Goal: Task Accomplishment & Management: Use online tool/utility

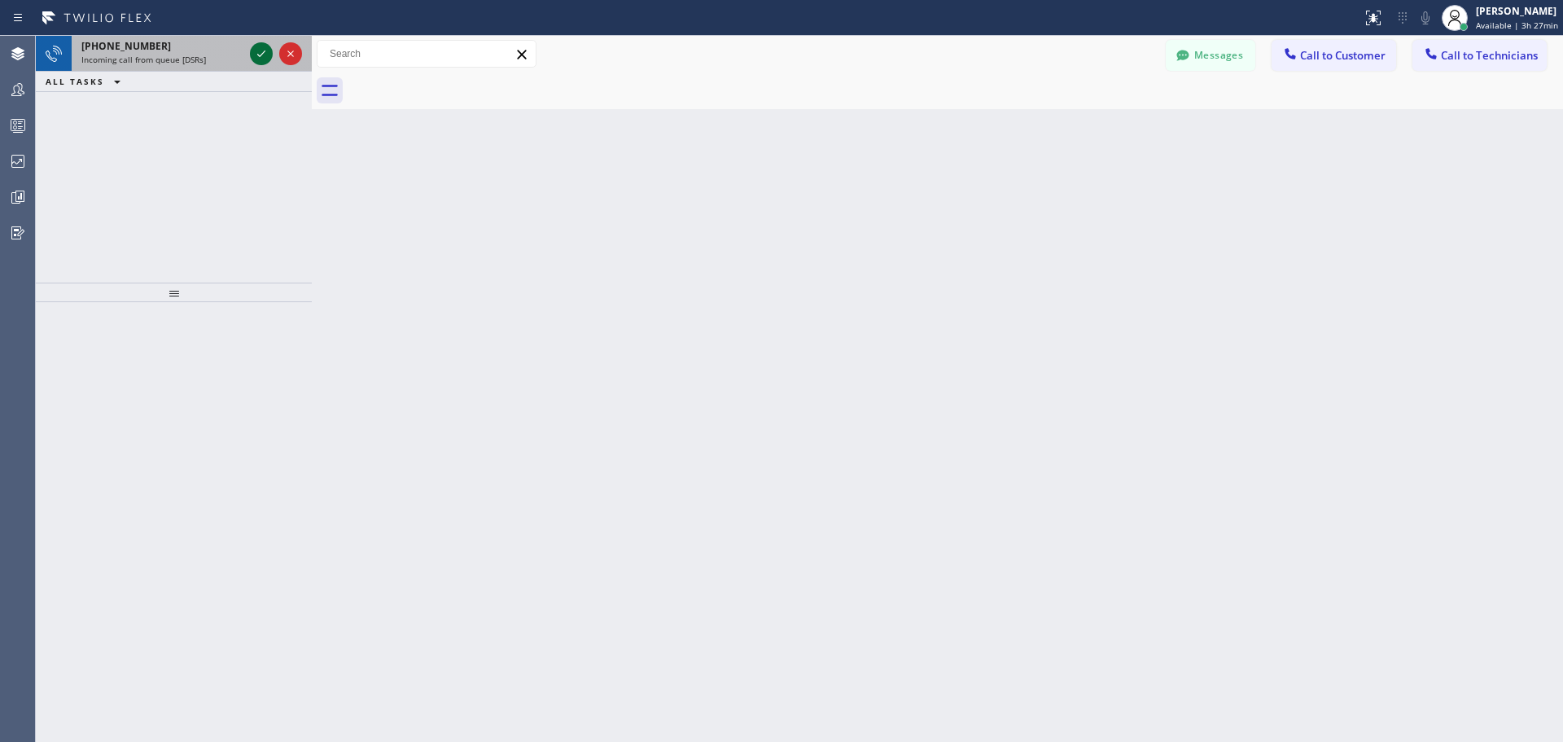
click at [261, 54] on icon at bounding box center [262, 54] width 20 height 20
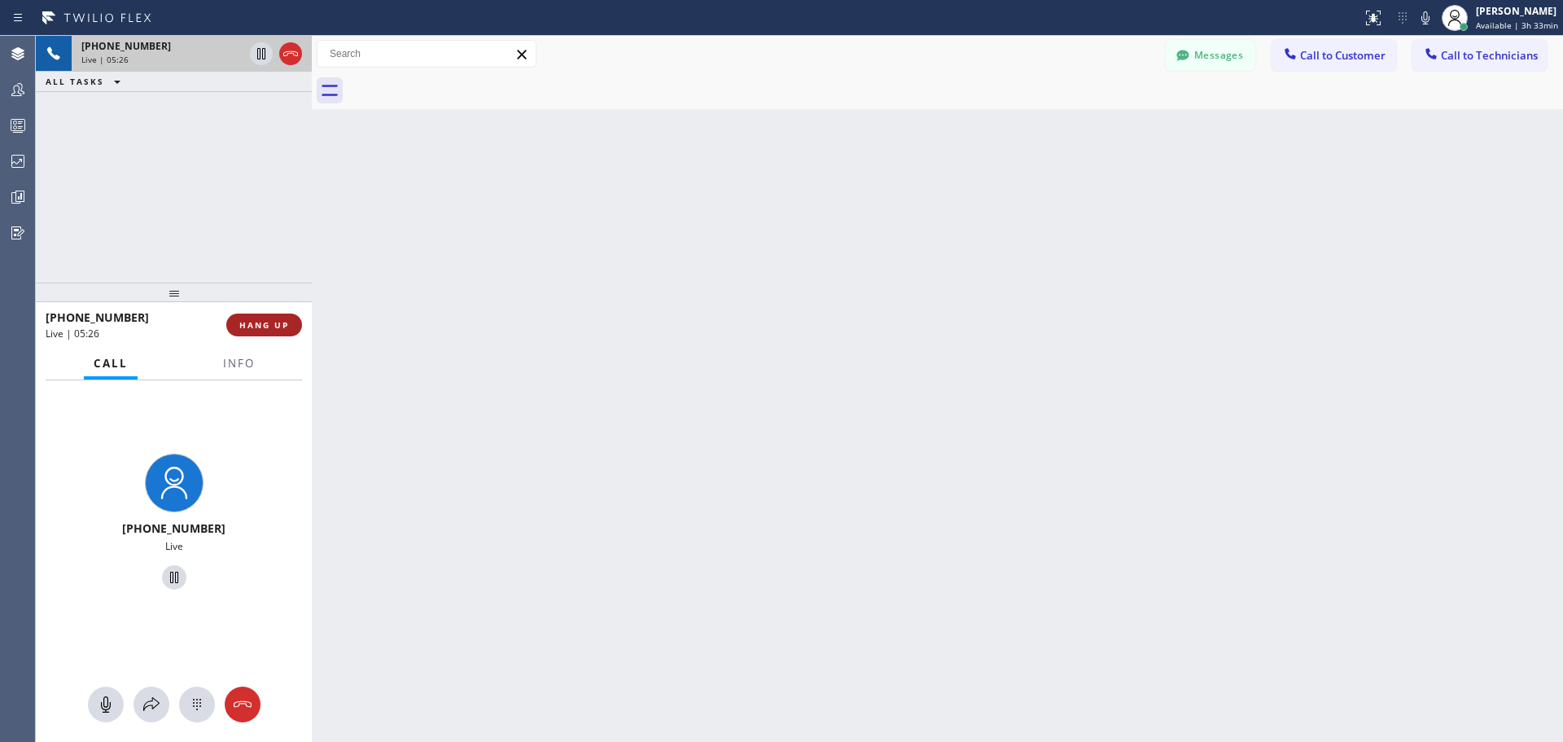
click at [281, 326] on span "HANG UP" at bounding box center [264, 324] width 50 height 11
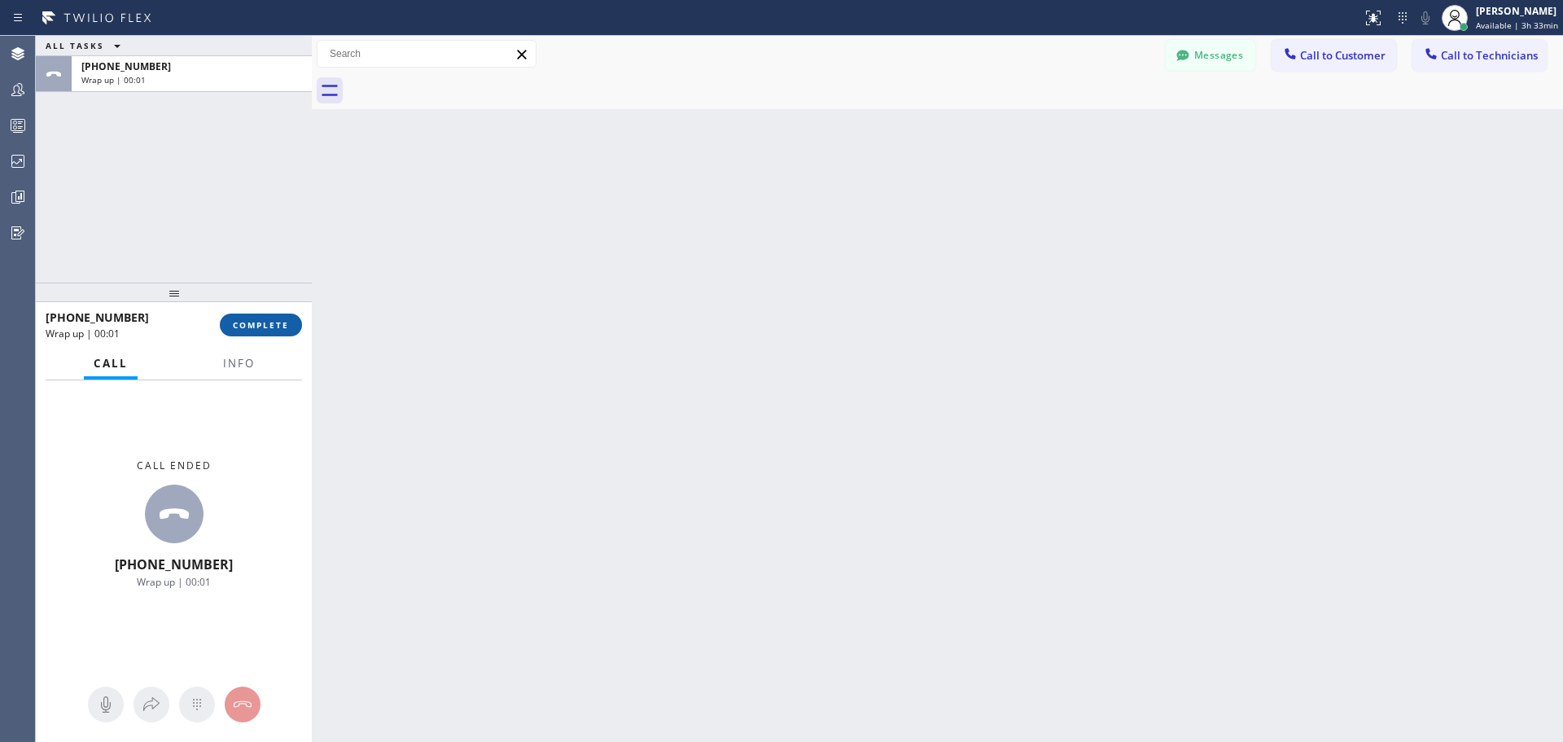
click at [265, 326] on span "COMPLETE" at bounding box center [261, 324] width 56 height 11
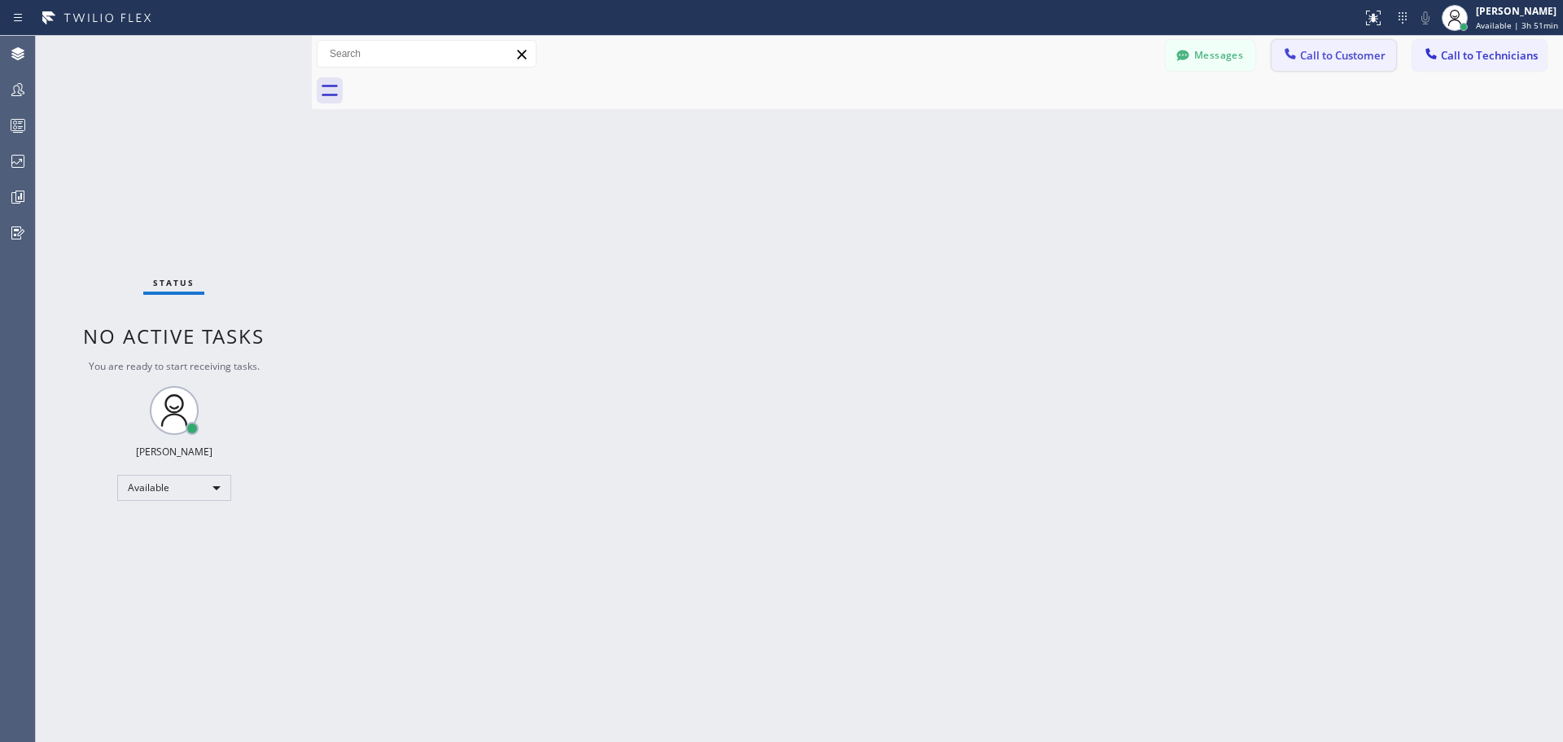
click at [1314, 52] on span "Call to Customer" at bounding box center [1342, 55] width 85 height 15
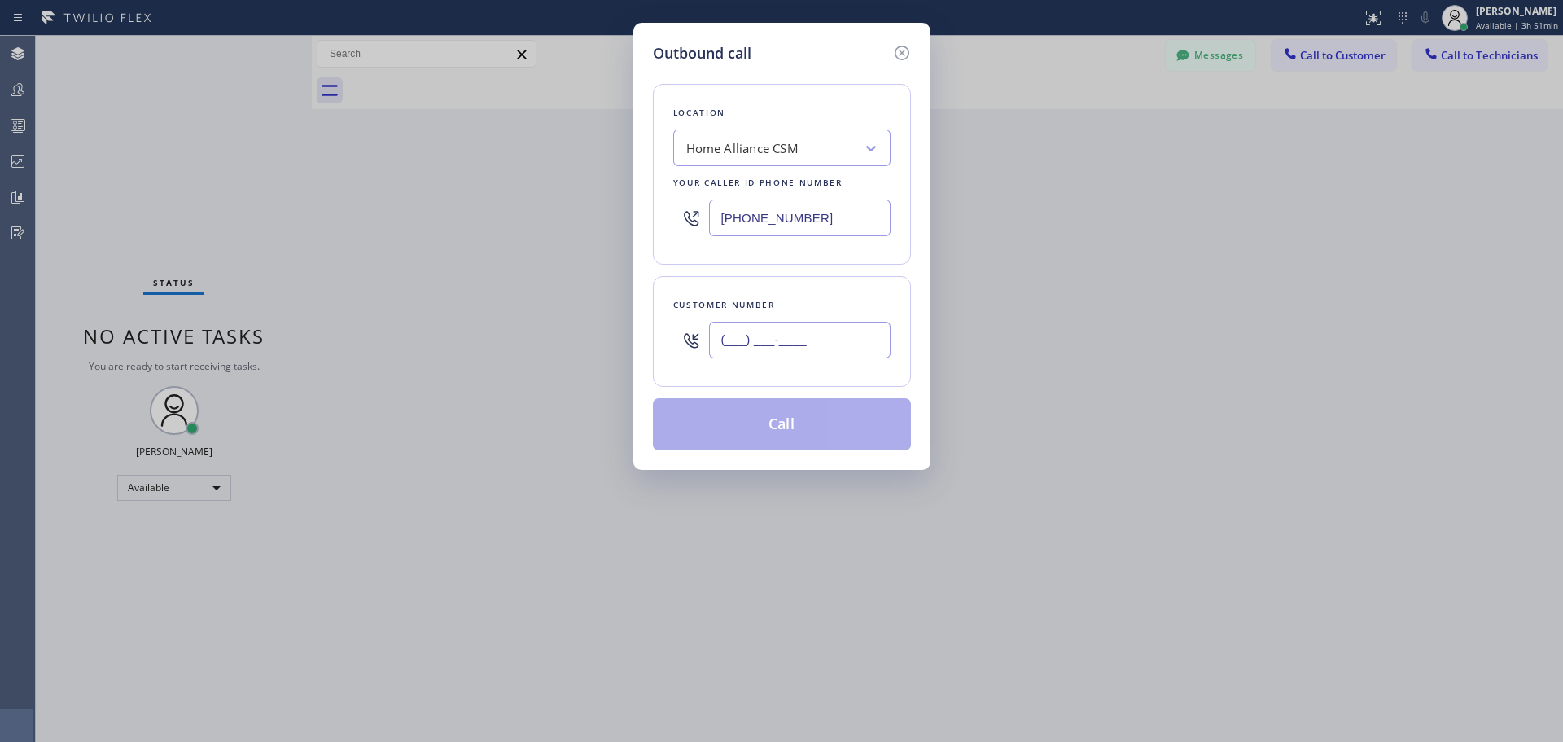
click at [745, 339] on input "(___) ___-____" at bounding box center [800, 340] width 182 height 37
paste input "808) 375-0559"
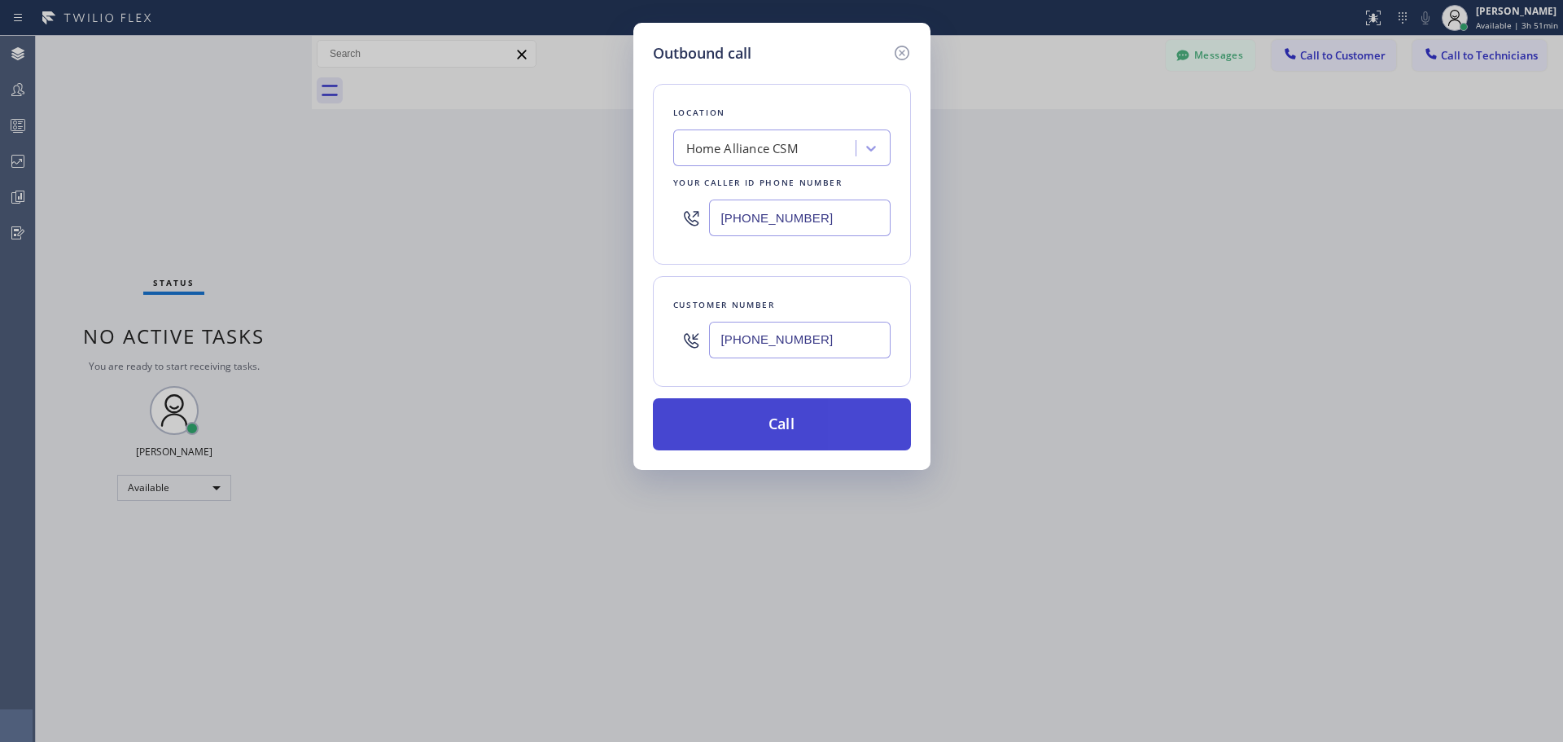
type input "[PHONE_NUMBER]"
click at [748, 414] on button "Call" at bounding box center [782, 424] width 258 height 52
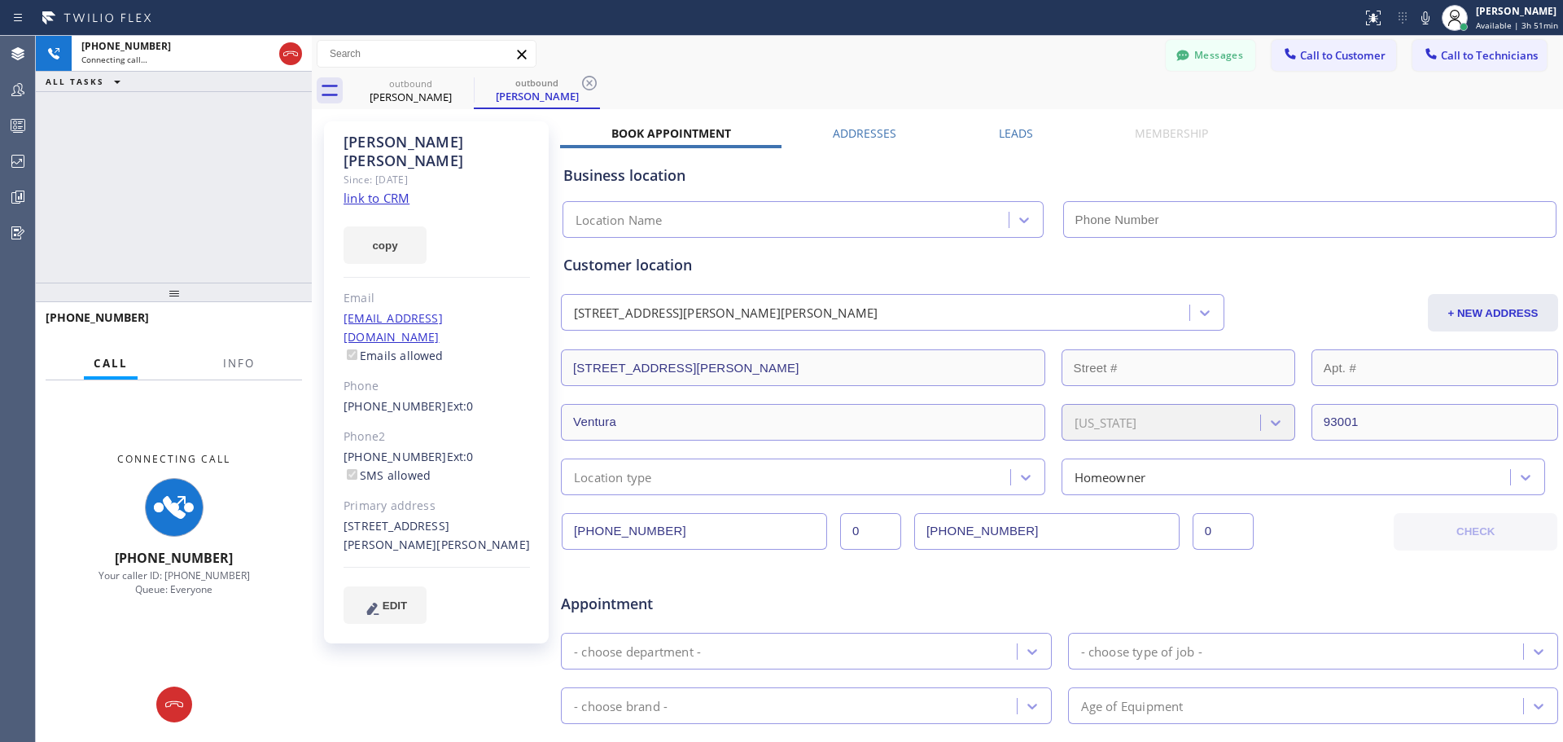
type input "[PHONE_NUMBER]"
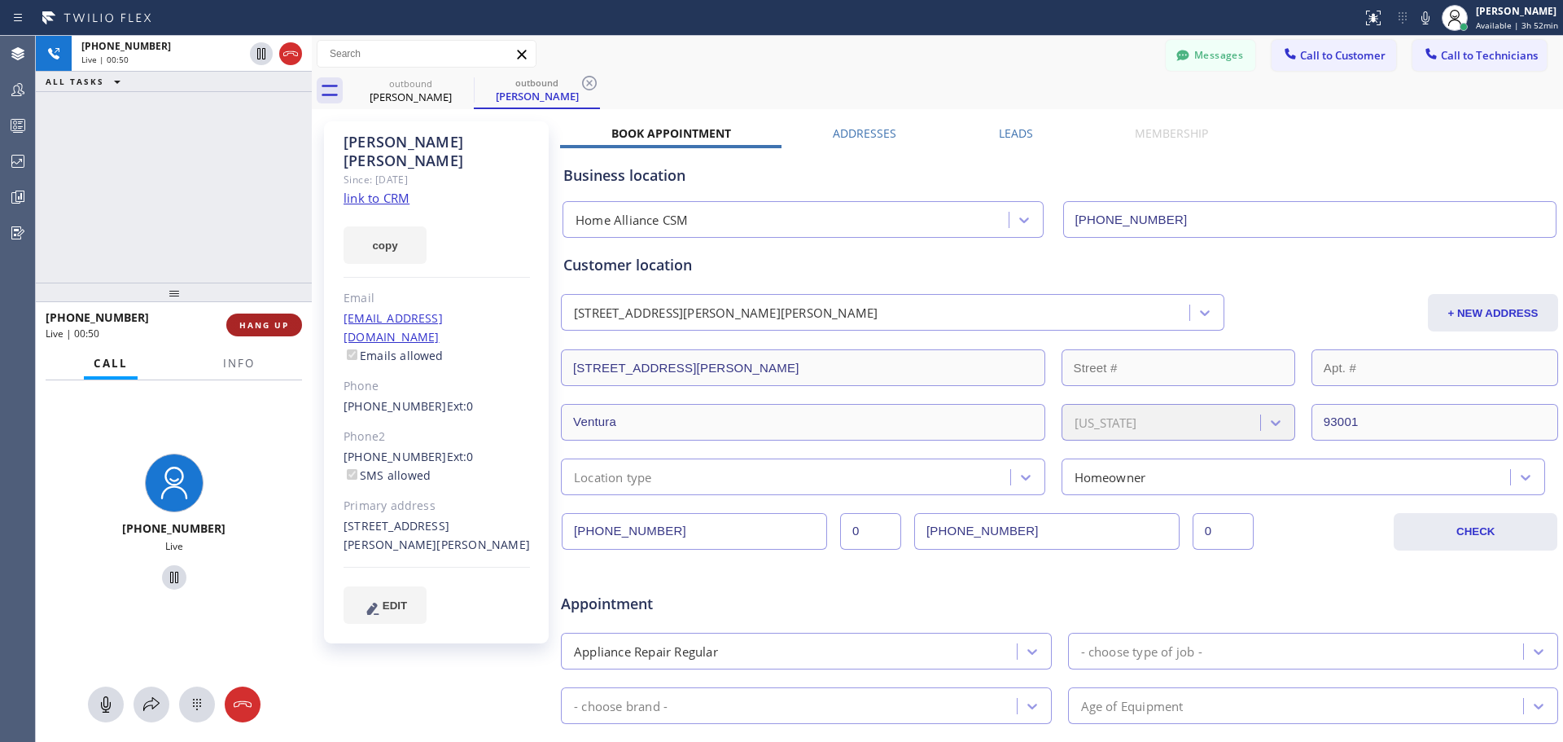
click at [280, 331] on span "HANG UP" at bounding box center [264, 324] width 50 height 11
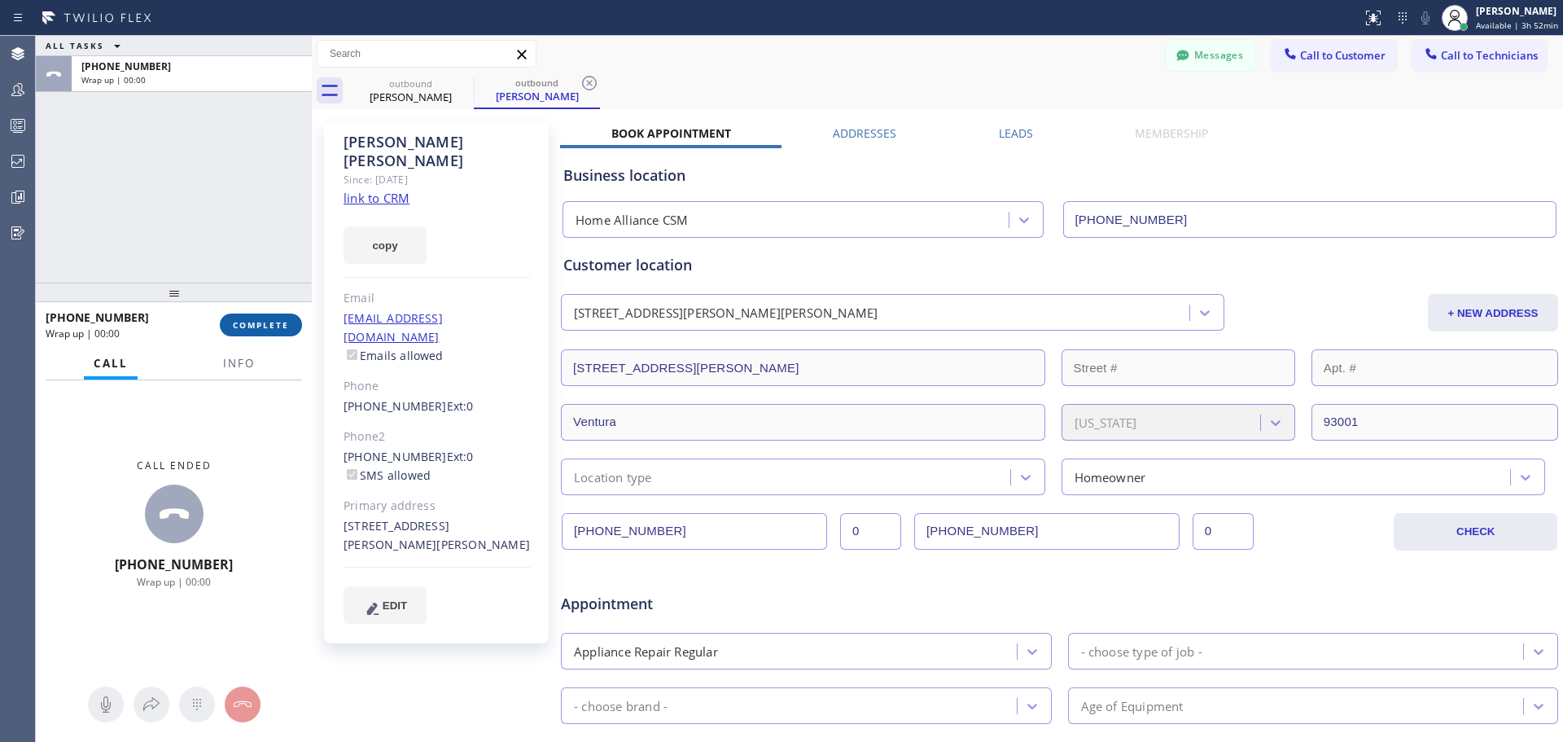
click at [257, 318] on button "COMPLETE" at bounding box center [261, 324] width 82 height 23
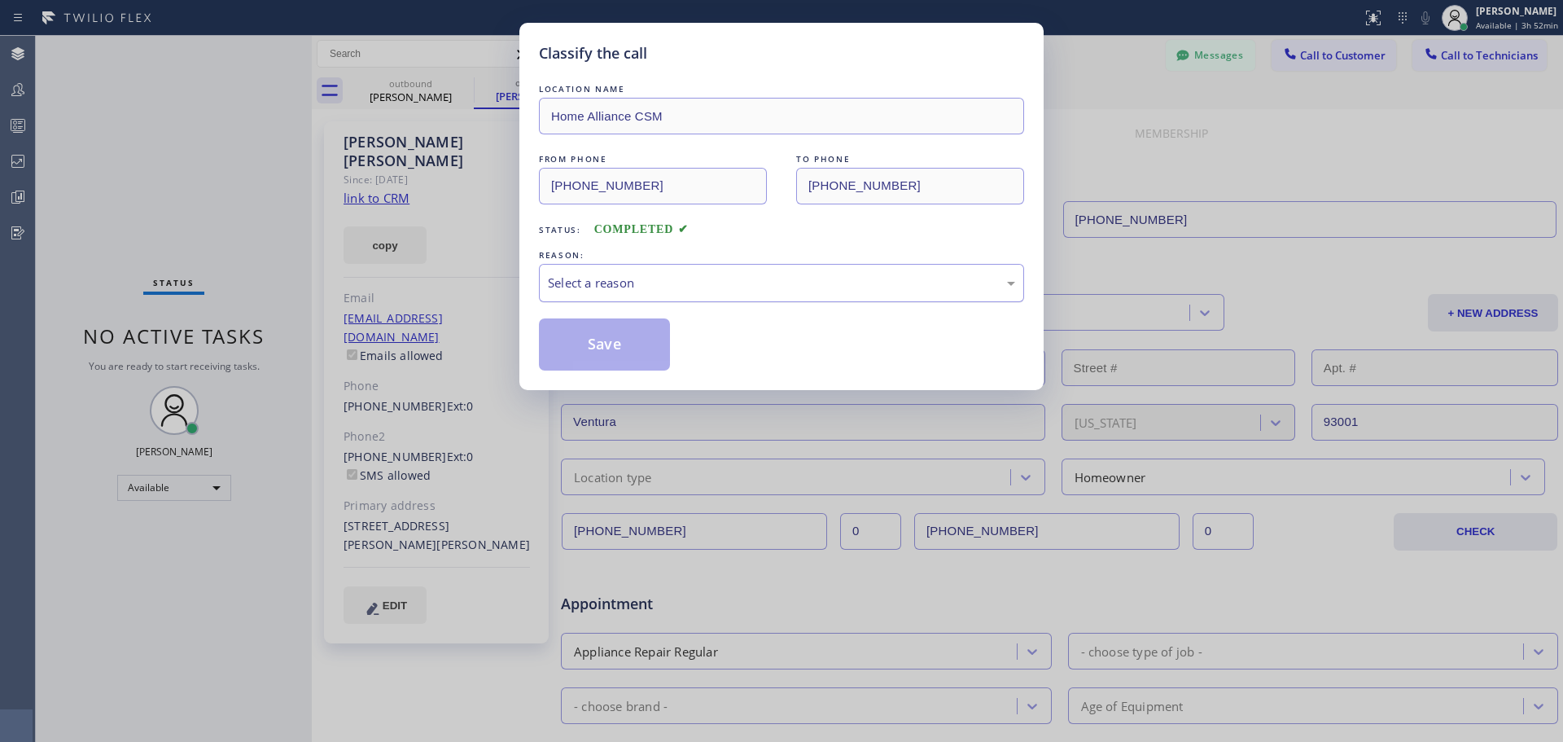
click at [686, 277] on div "Select a reason" at bounding box center [781, 283] width 467 height 19
click at [572, 355] on button "Save" at bounding box center [604, 344] width 131 height 52
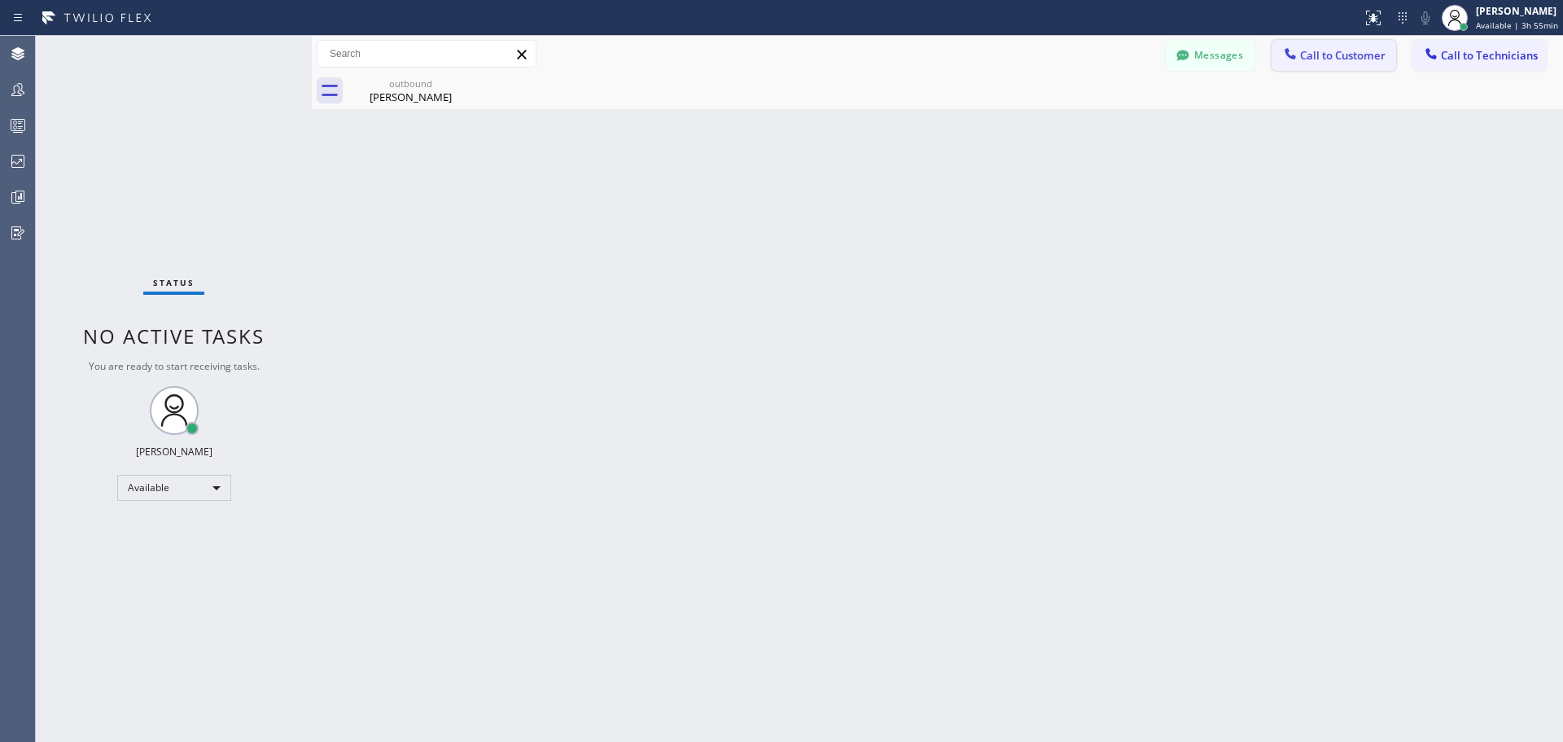
click at [1316, 55] on span "Call to Customer" at bounding box center [1342, 55] width 85 height 15
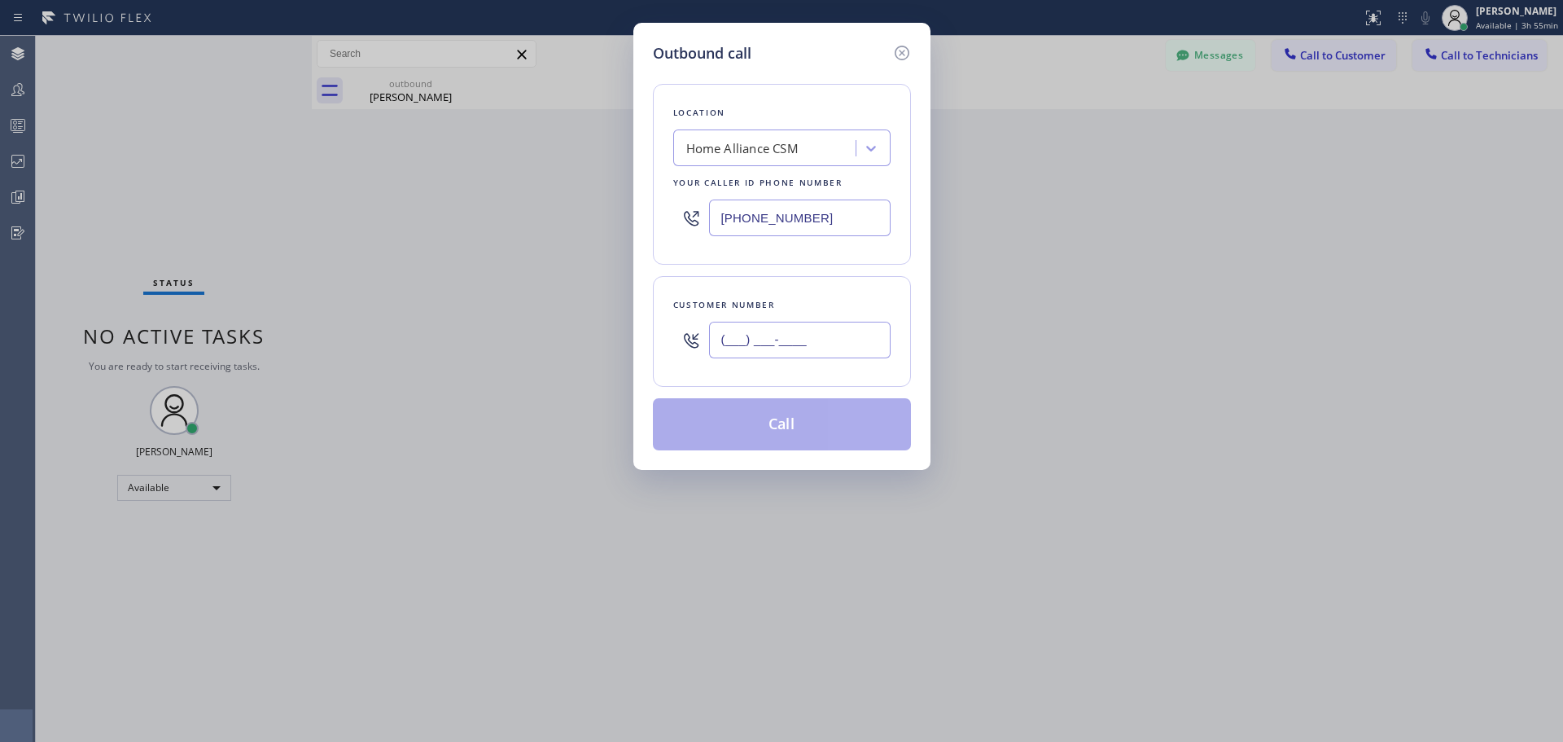
click at [817, 337] on input "(___) ___-____" at bounding box center [800, 340] width 182 height 37
paste input "720) 635-9977"
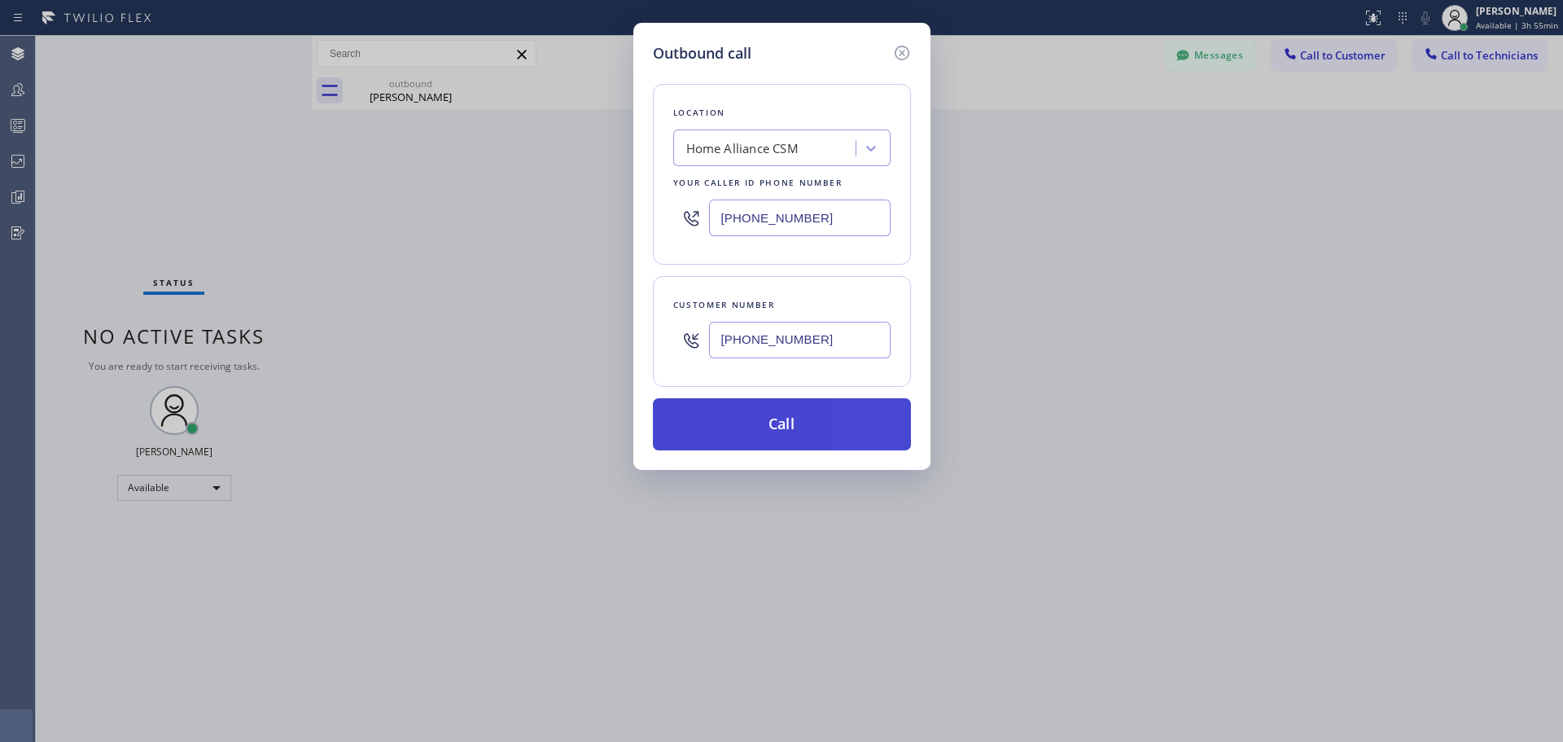
type input "[PHONE_NUMBER]"
click at [816, 413] on button "Call" at bounding box center [782, 424] width 258 height 52
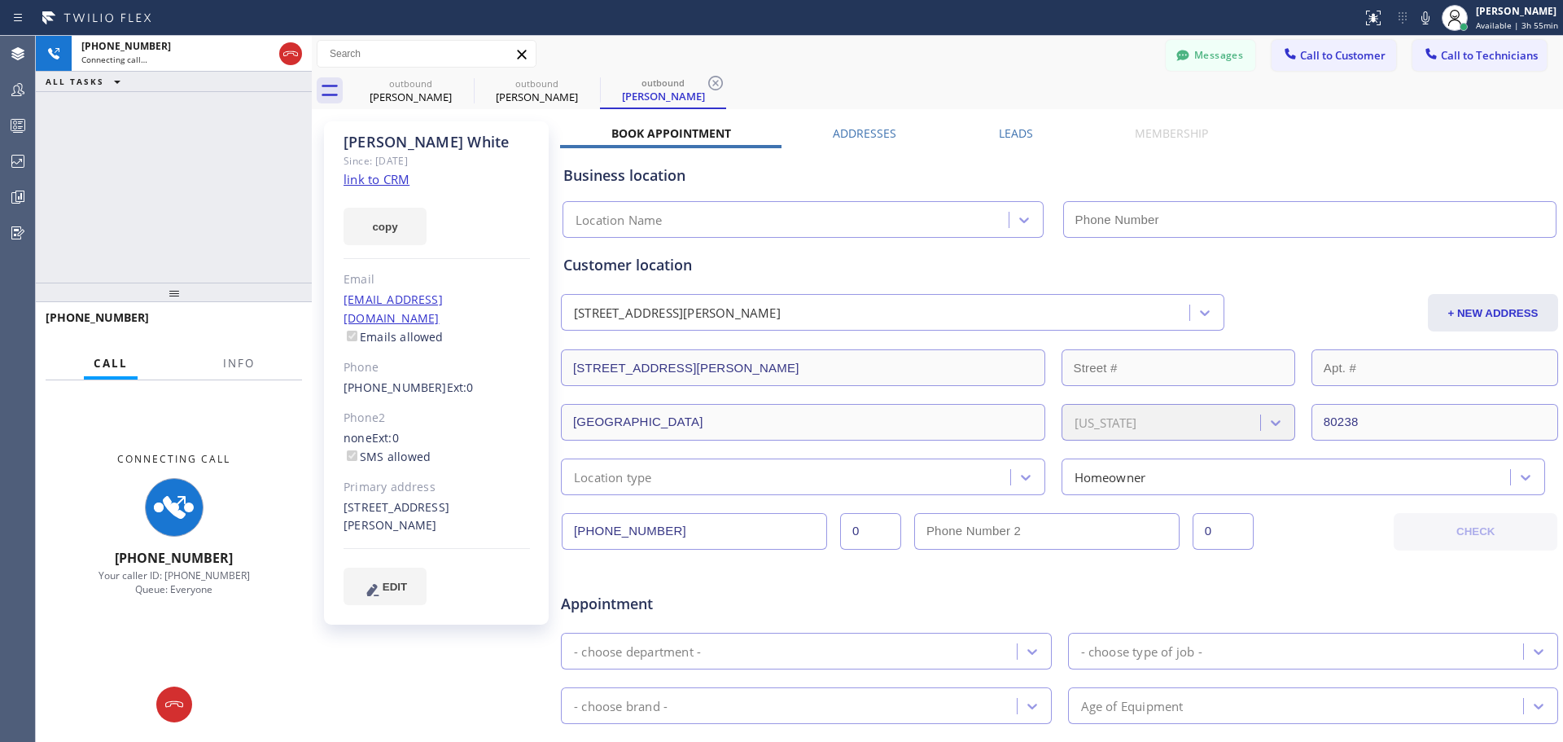
type input "[PHONE_NUMBER]"
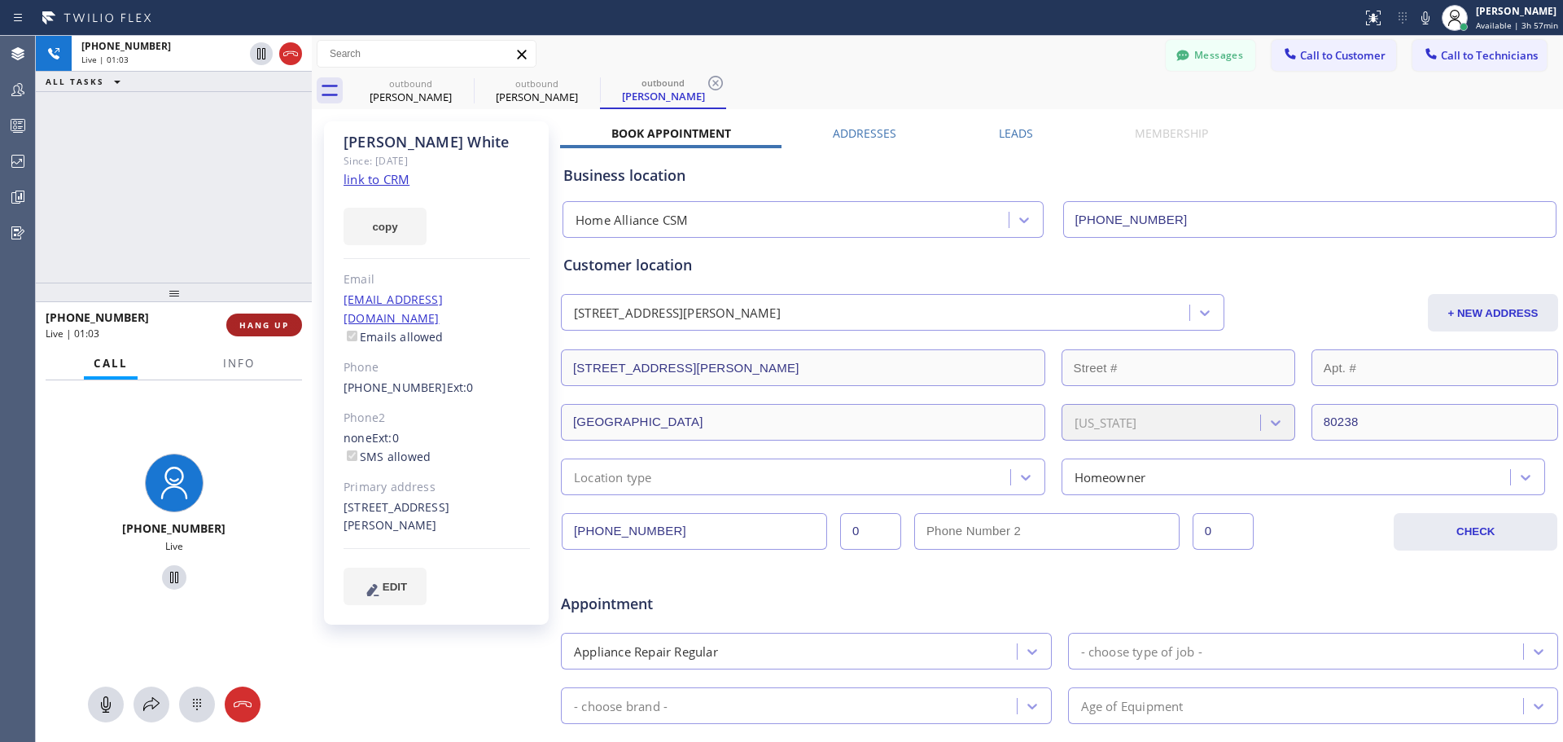
click at [246, 330] on span "HANG UP" at bounding box center [264, 324] width 50 height 11
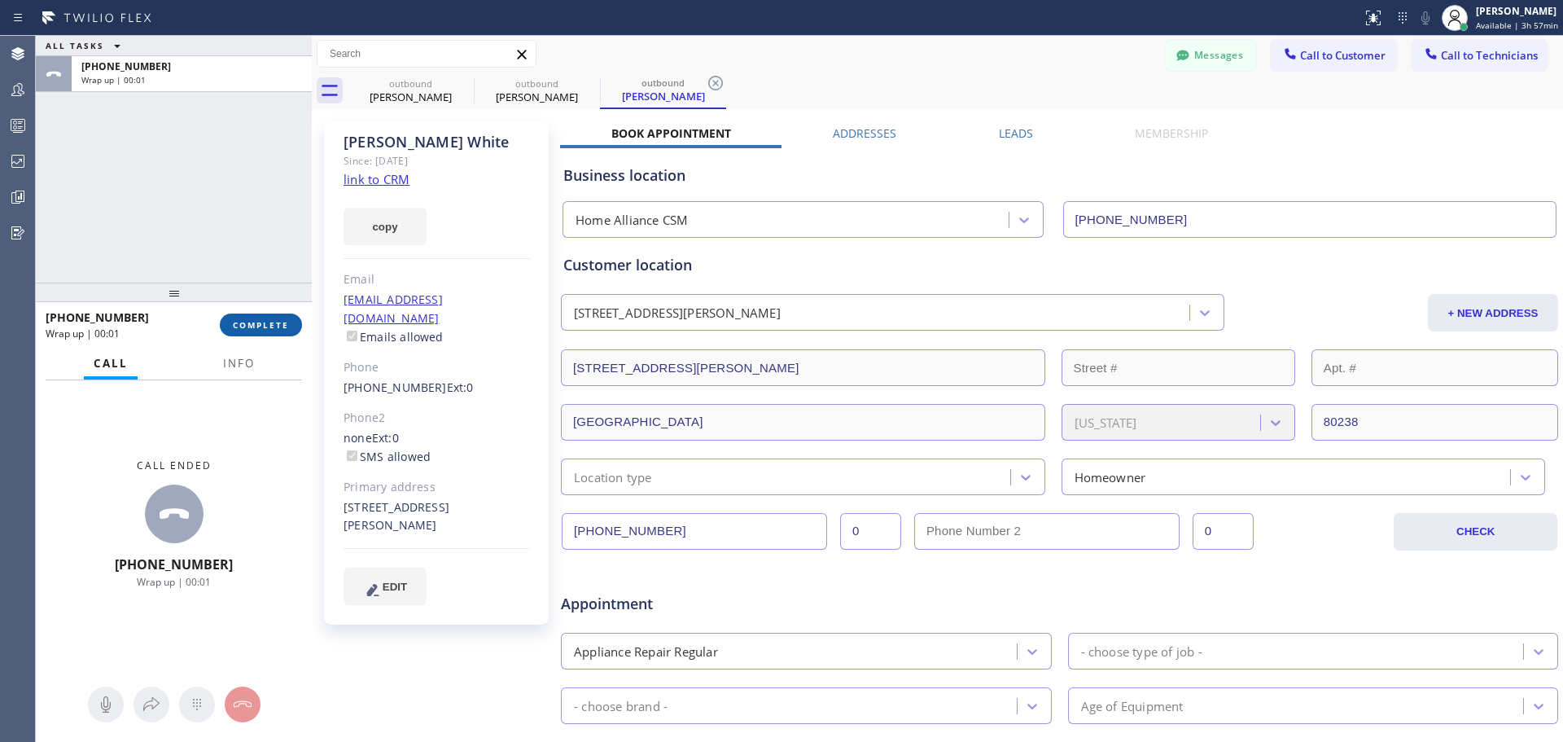
click at [287, 327] on span "COMPLETE" at bounding box center [261, 324] width 56 height 11
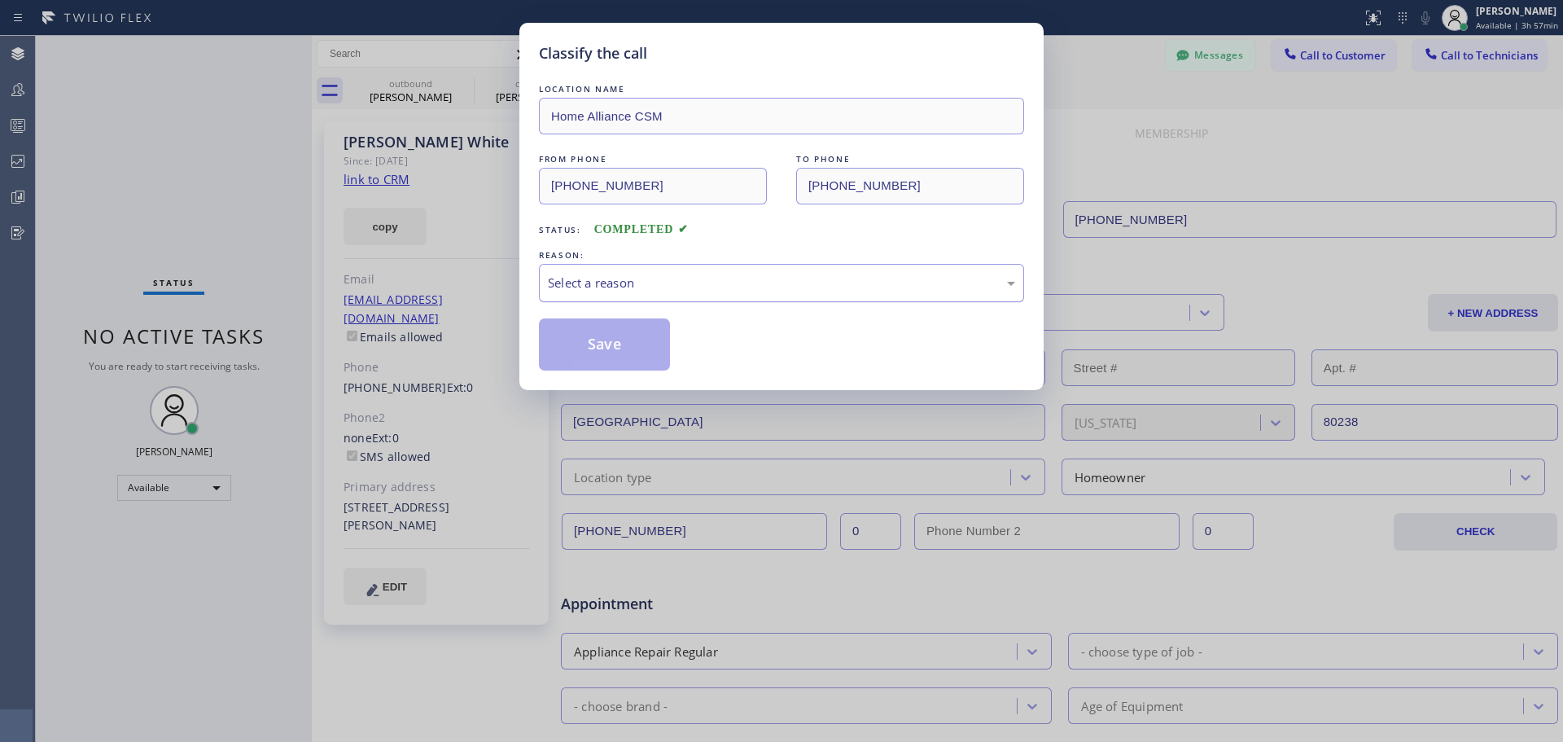
click at [704, 274] on div "Select a reason" at bounding box center [781, 283] width 467 height 19
click at [620, 354] on button "Save" at bounding box center [604, 344] width 131 height 52
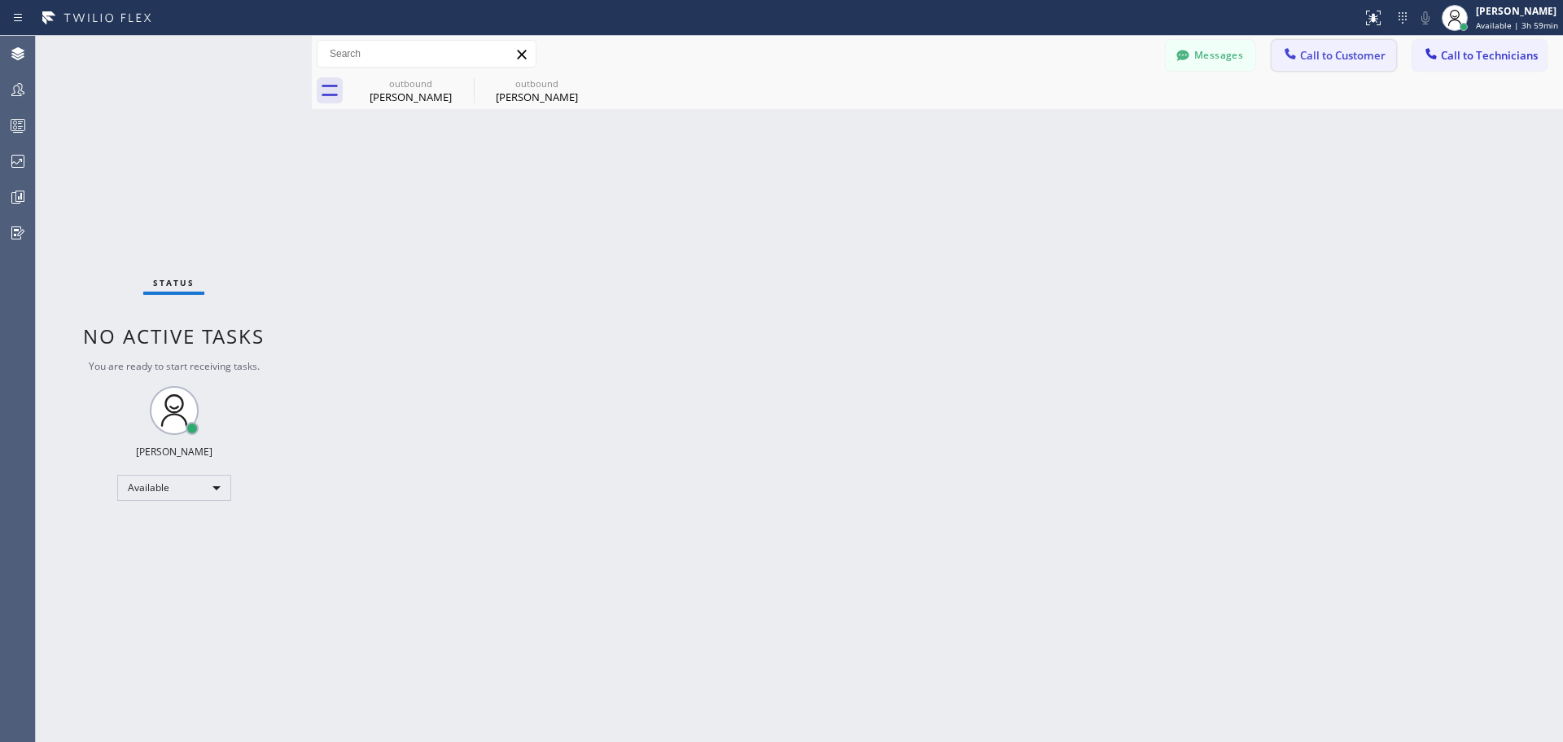
click at [1348, 59] on span "Call to Customer" at bounding box center [1342, 55] width 85 height 15
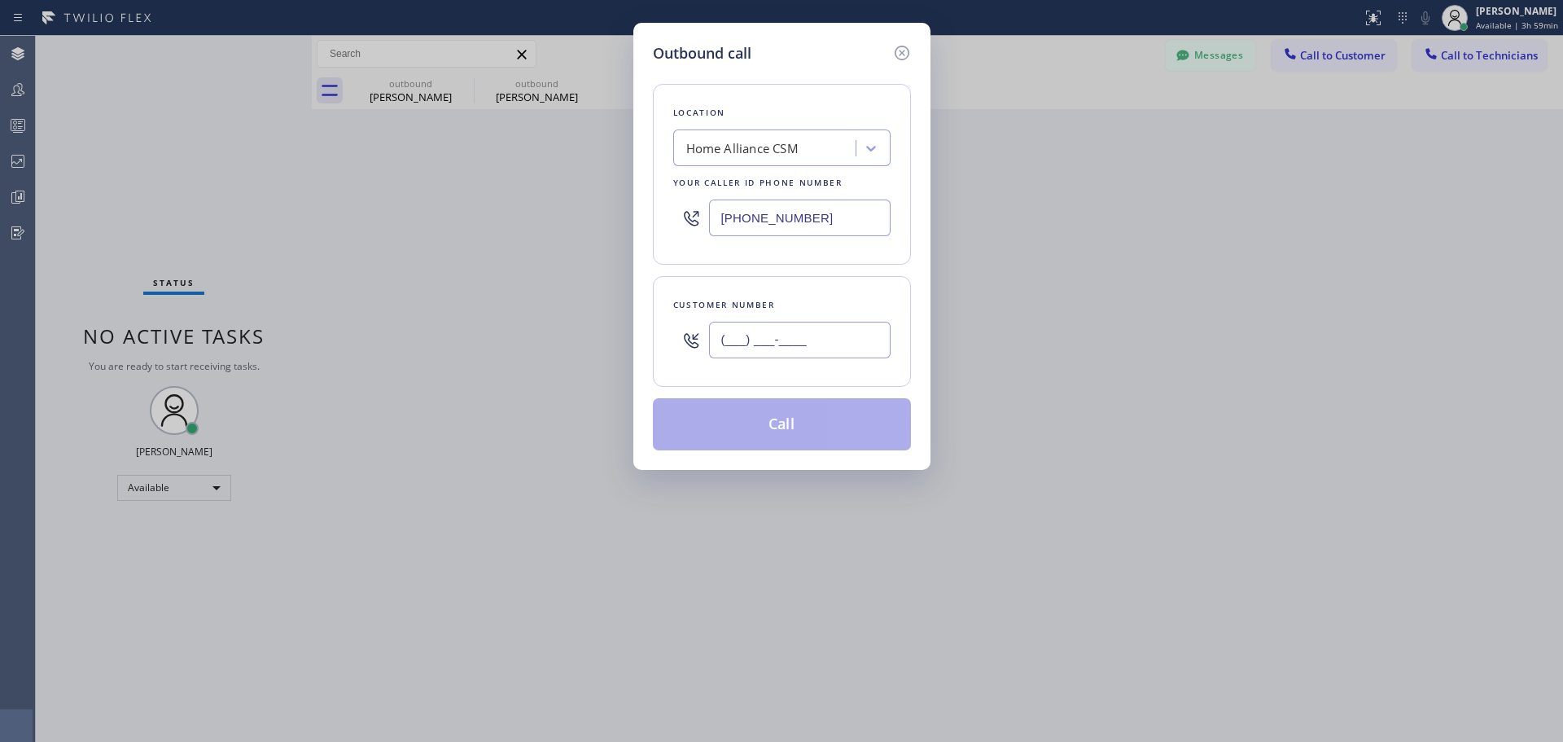
click at [768, 329] on input "(___) ___-____" at bounding box center [800, 340] width 182 height 37
paste input "818) 209-7492"
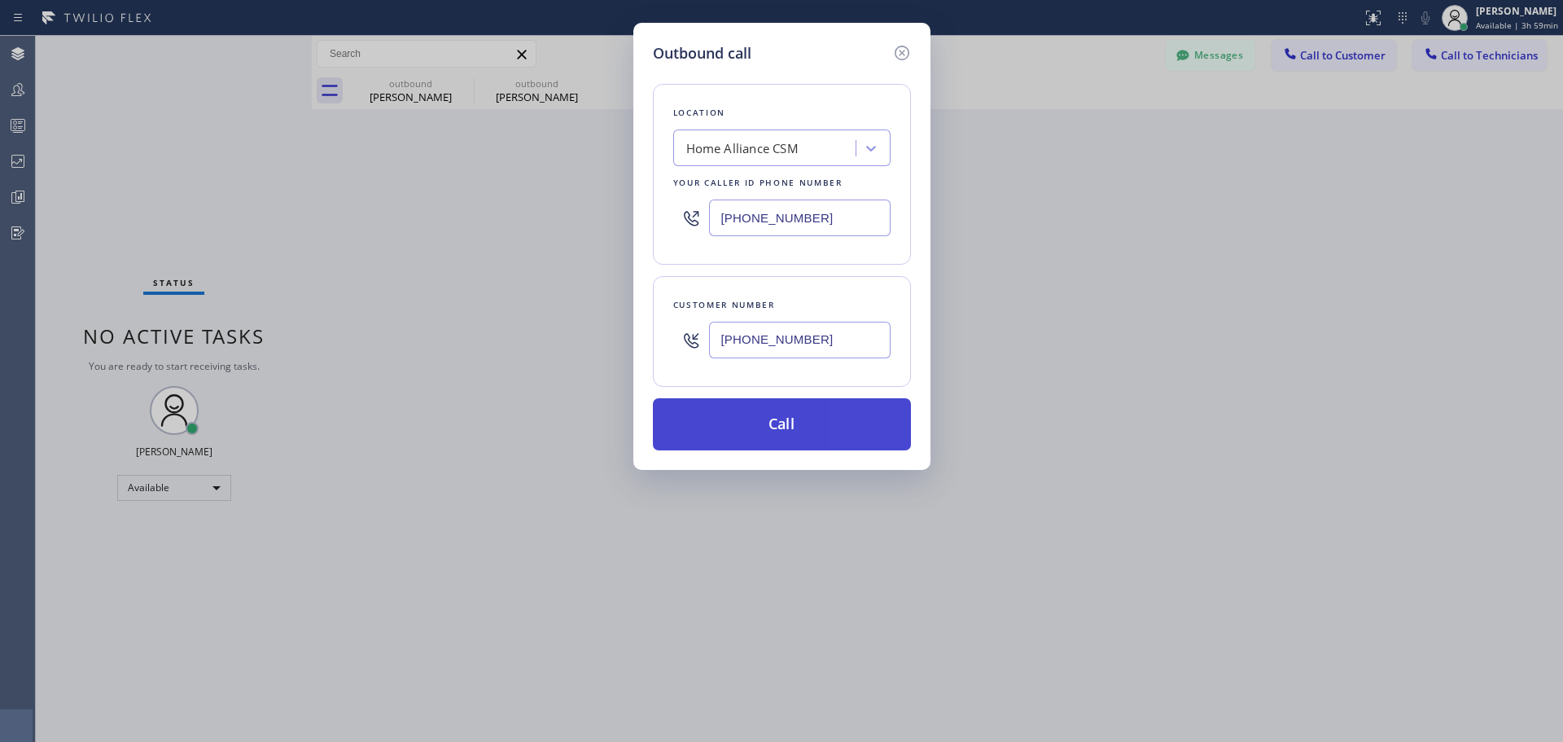
type input "[PHONE_NUMBER]"
click at [768, 437] on button "Call" at bounding box center [782, 424] width 258 height 52
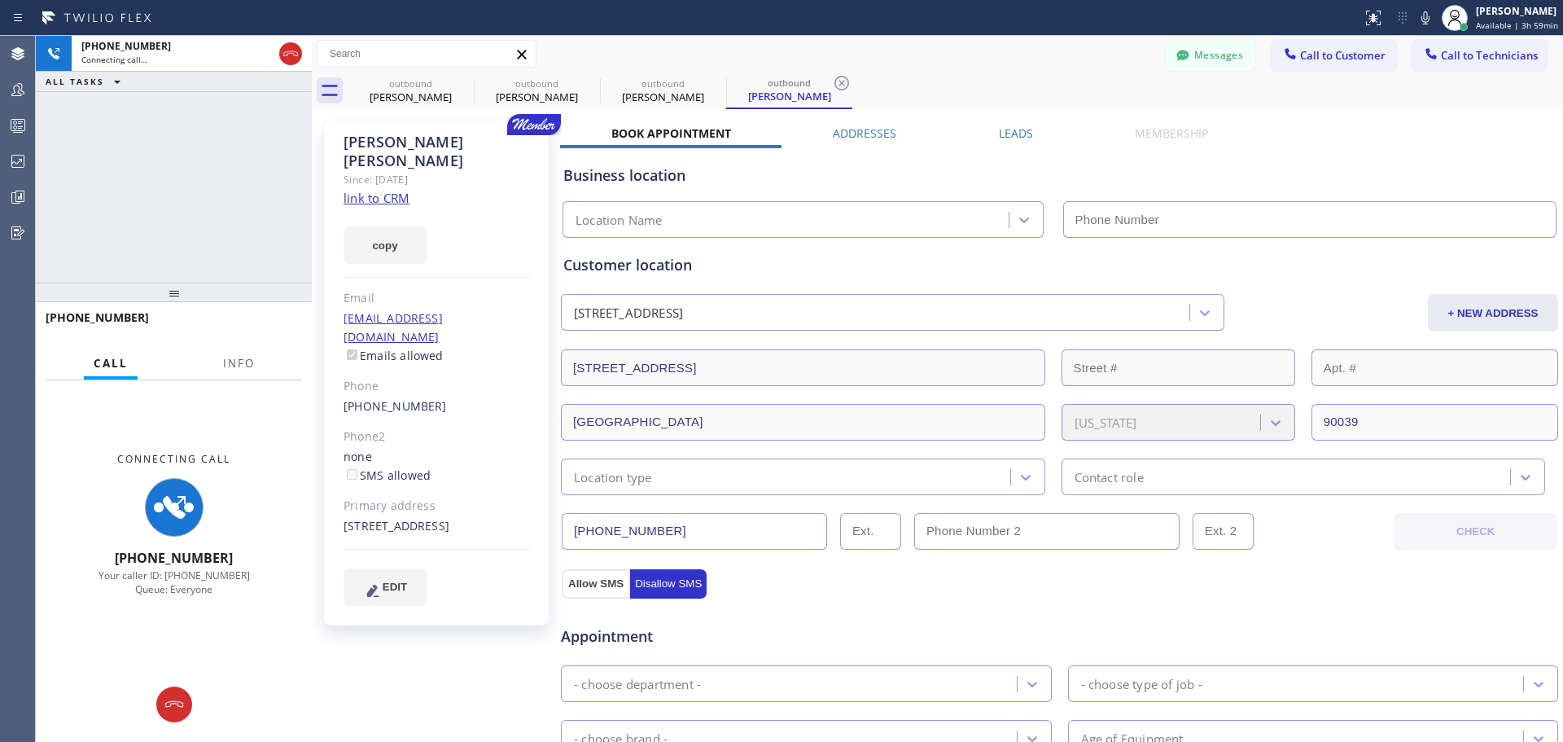
type input "[PHONE_NUMBER]"
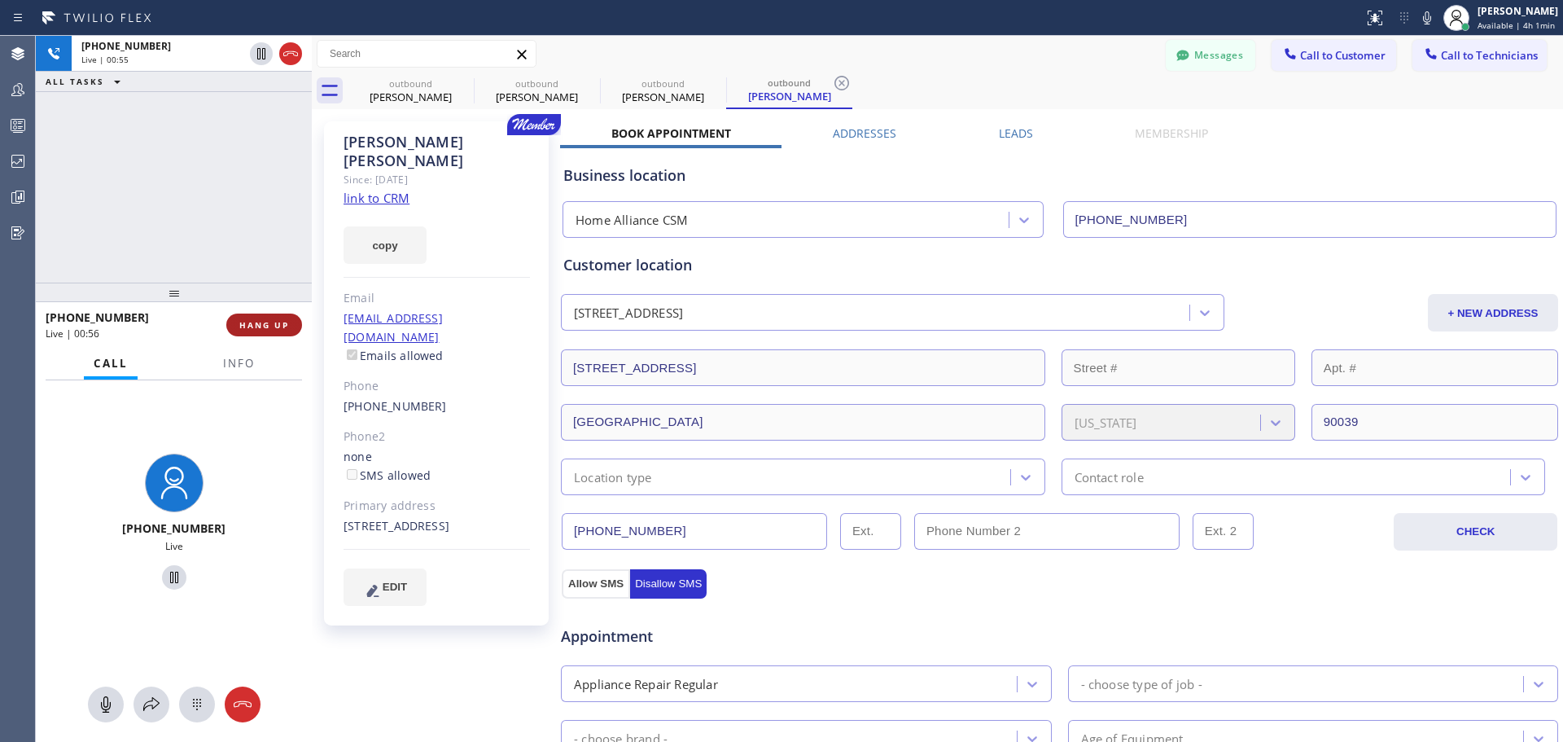
click at [265, 320] on span "HANG UP" at bounding box center [264, 324] width 50 height 11
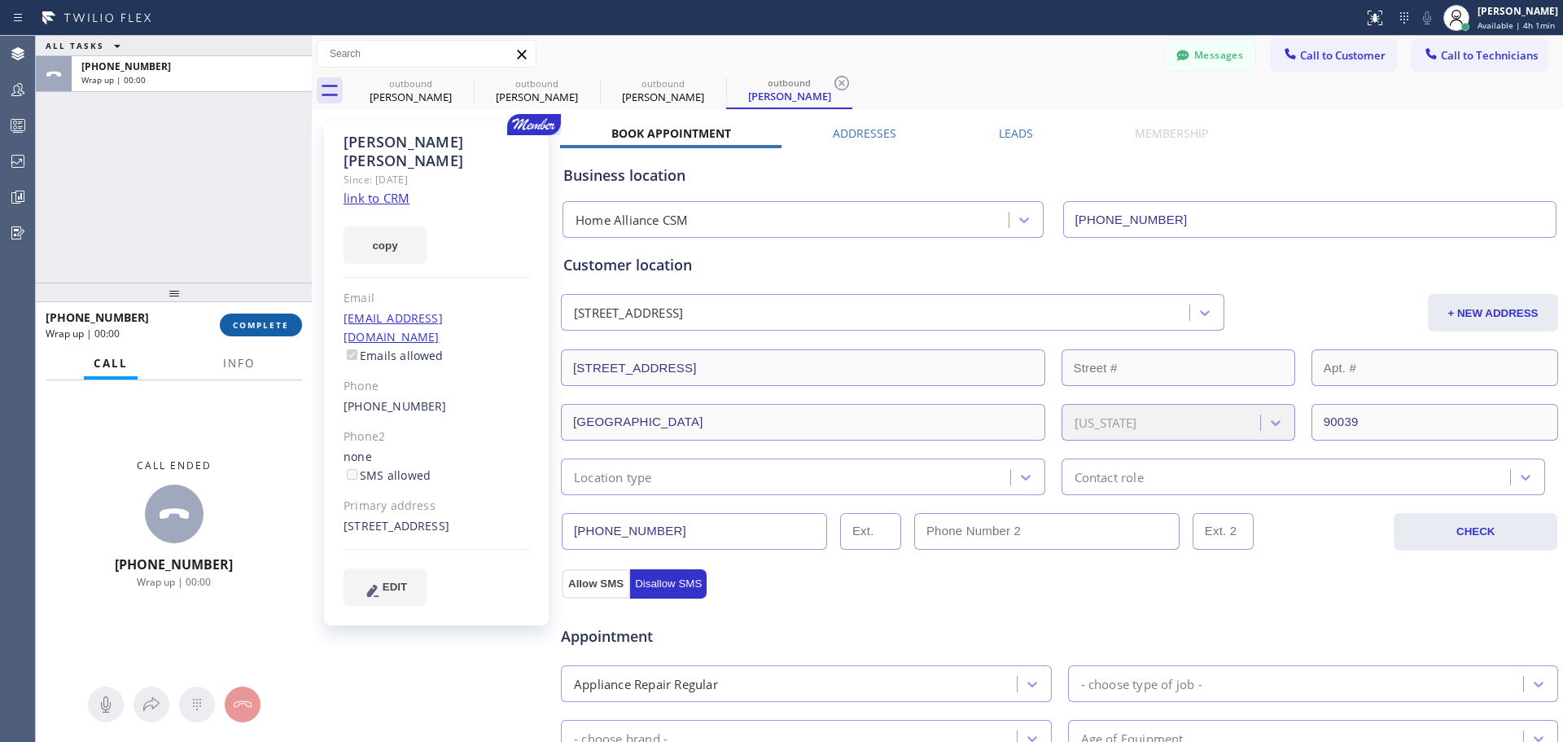
click at [258, 330] on span "COMPLETE" at bounding box center [261, 324] width 56 height 11
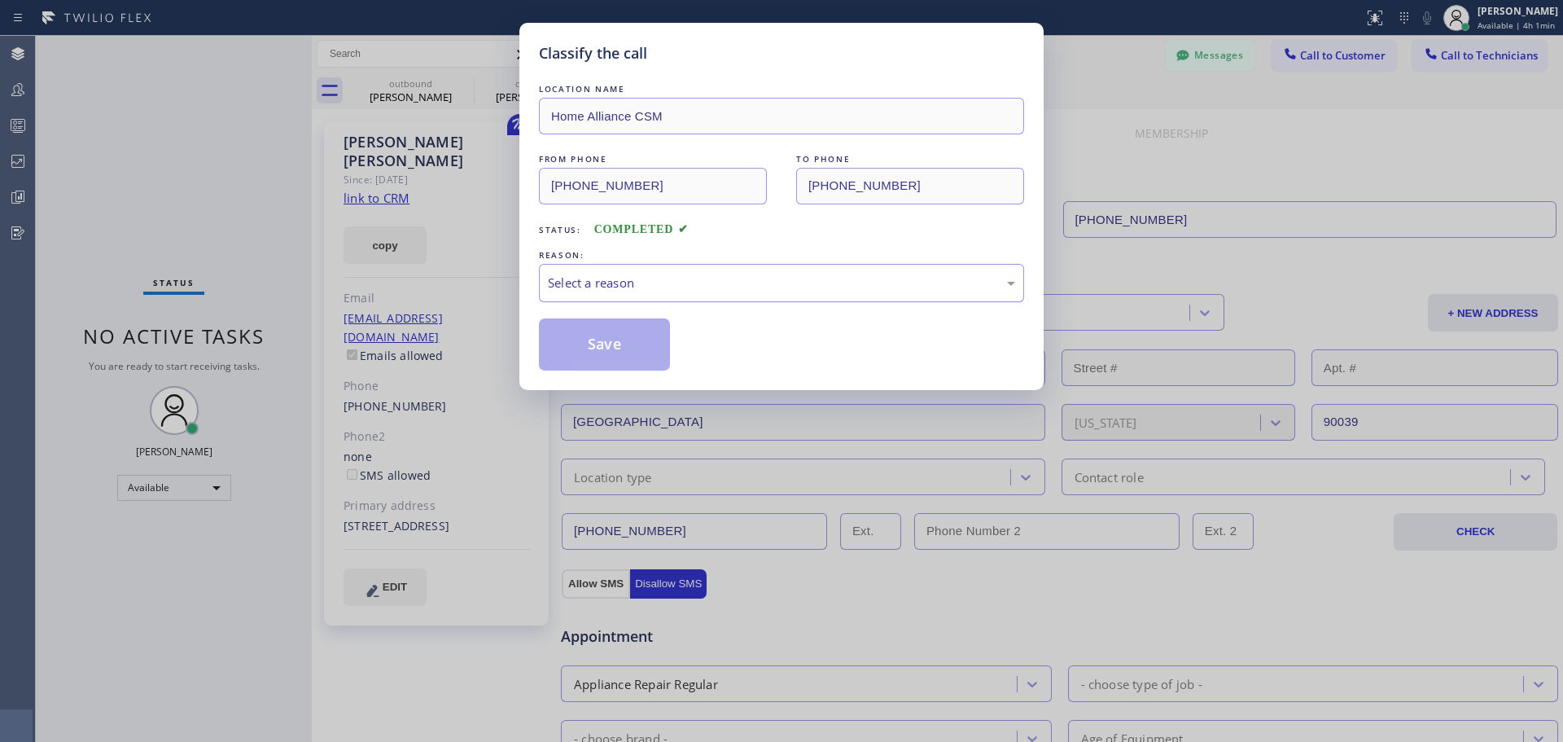
click at [739, 282] on div "Select a reason" at bounding box center [781, 283] width 467 height 19
click at [606, 350] on button "Save" at bounding box center [604, 344] width 131 height 52
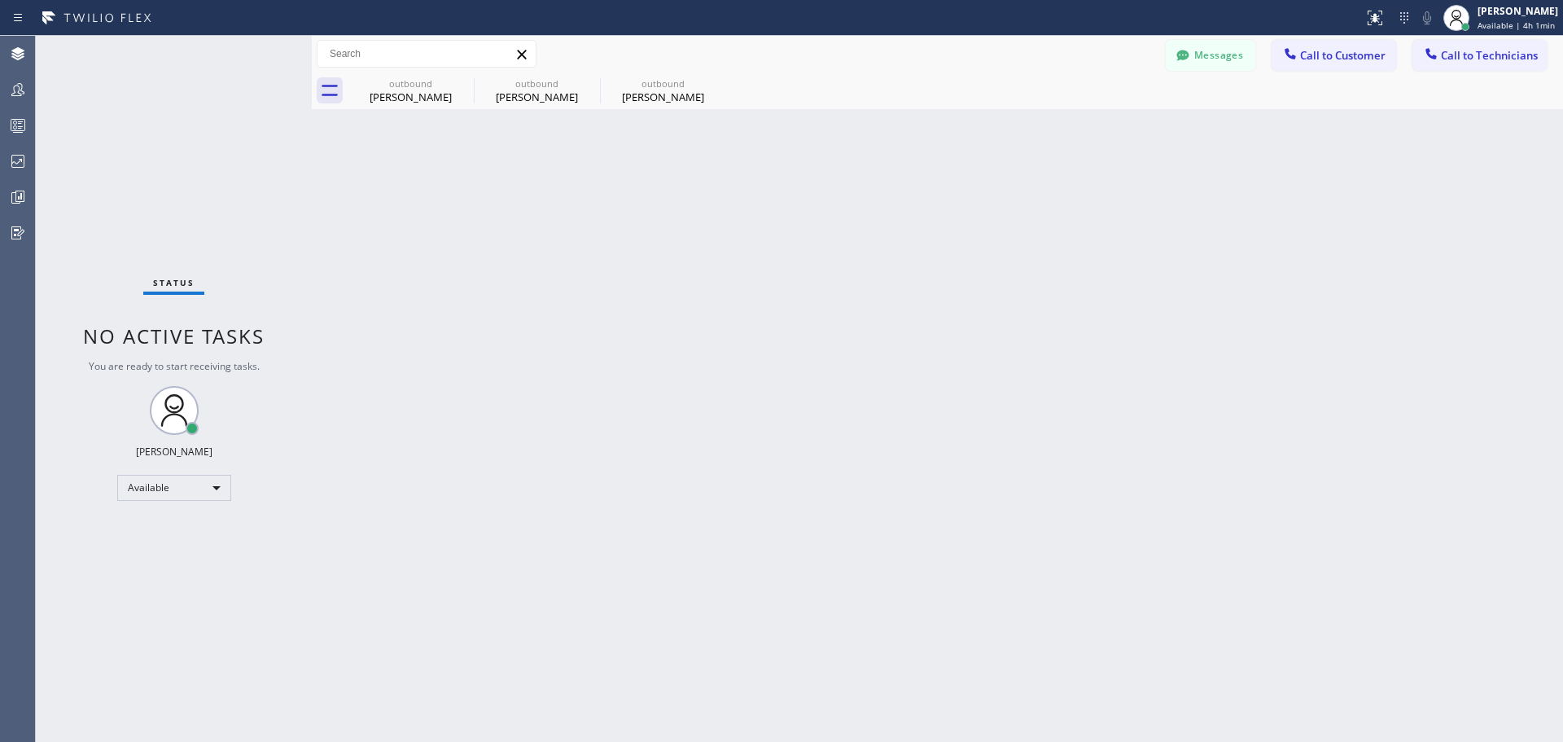
drag, startPoint x: 712, startPoint y: 81, endPoint x: 550, endPoint y: 71, distance: 162.4
click at [0, 0] on icon at bounding box center [0, 0] width 0 height 0
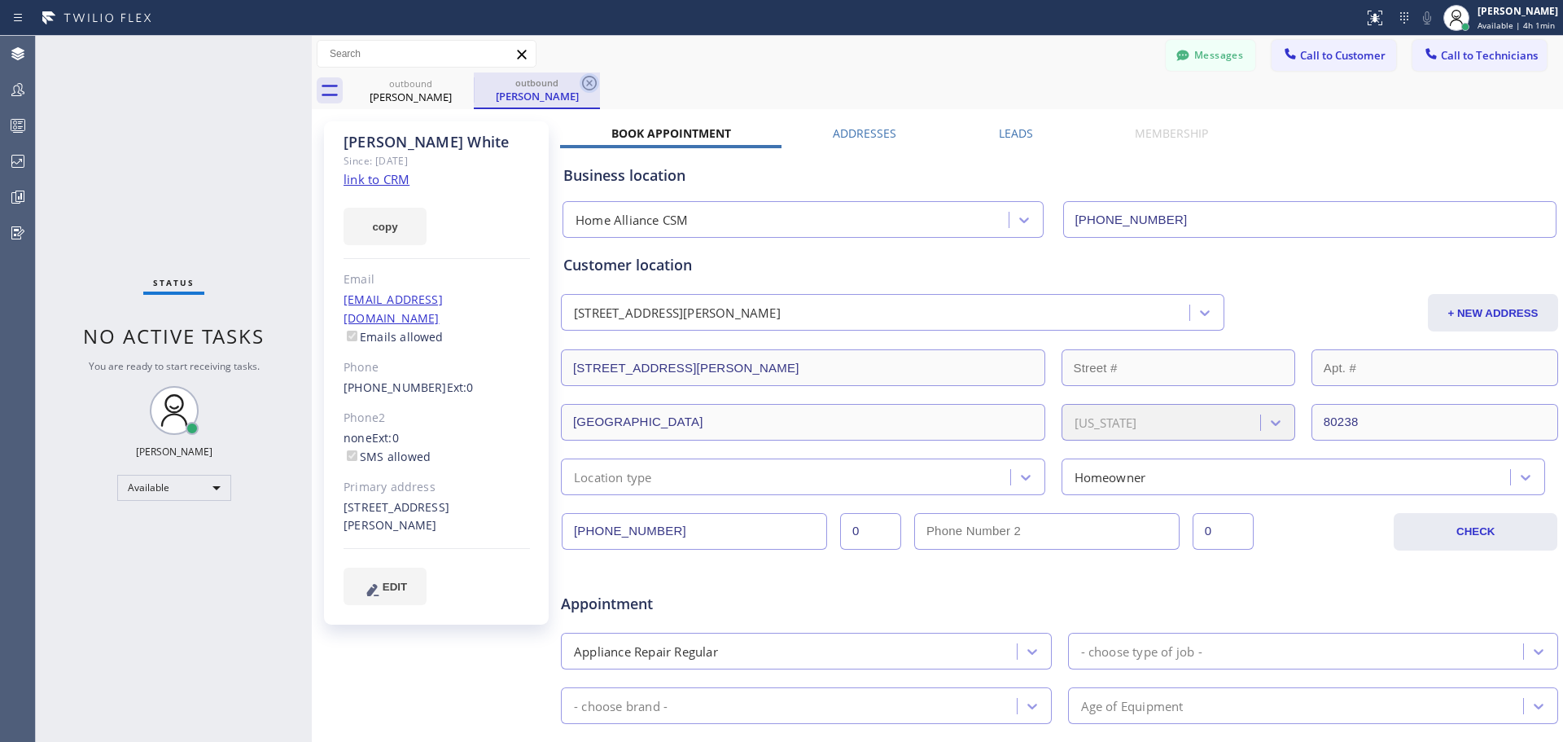
click at [582, 85] on icon at bounding box center [590, 83] width 20 height 20
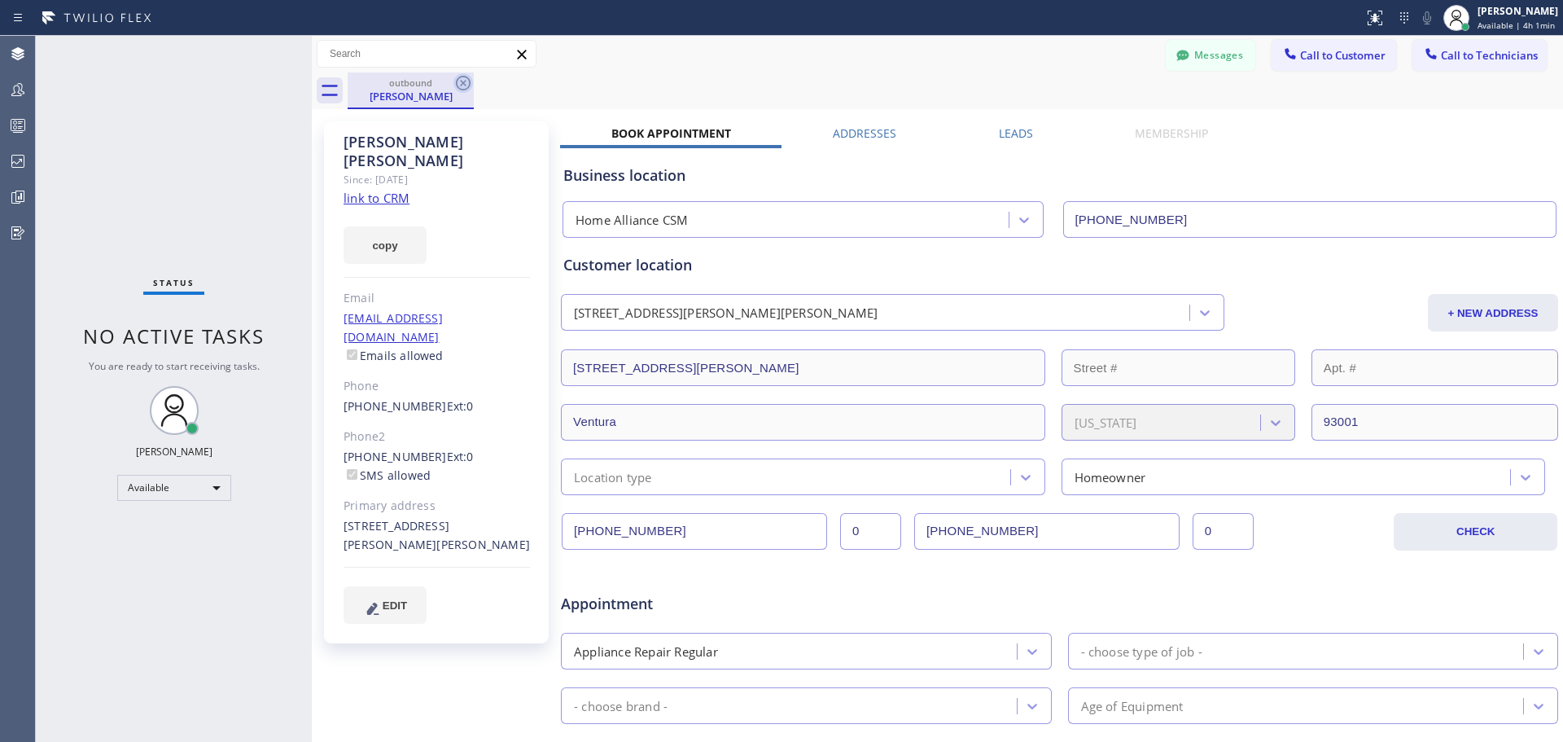
click at [463, 84] on icon at bounding box center [463, 83] width 15 height 15
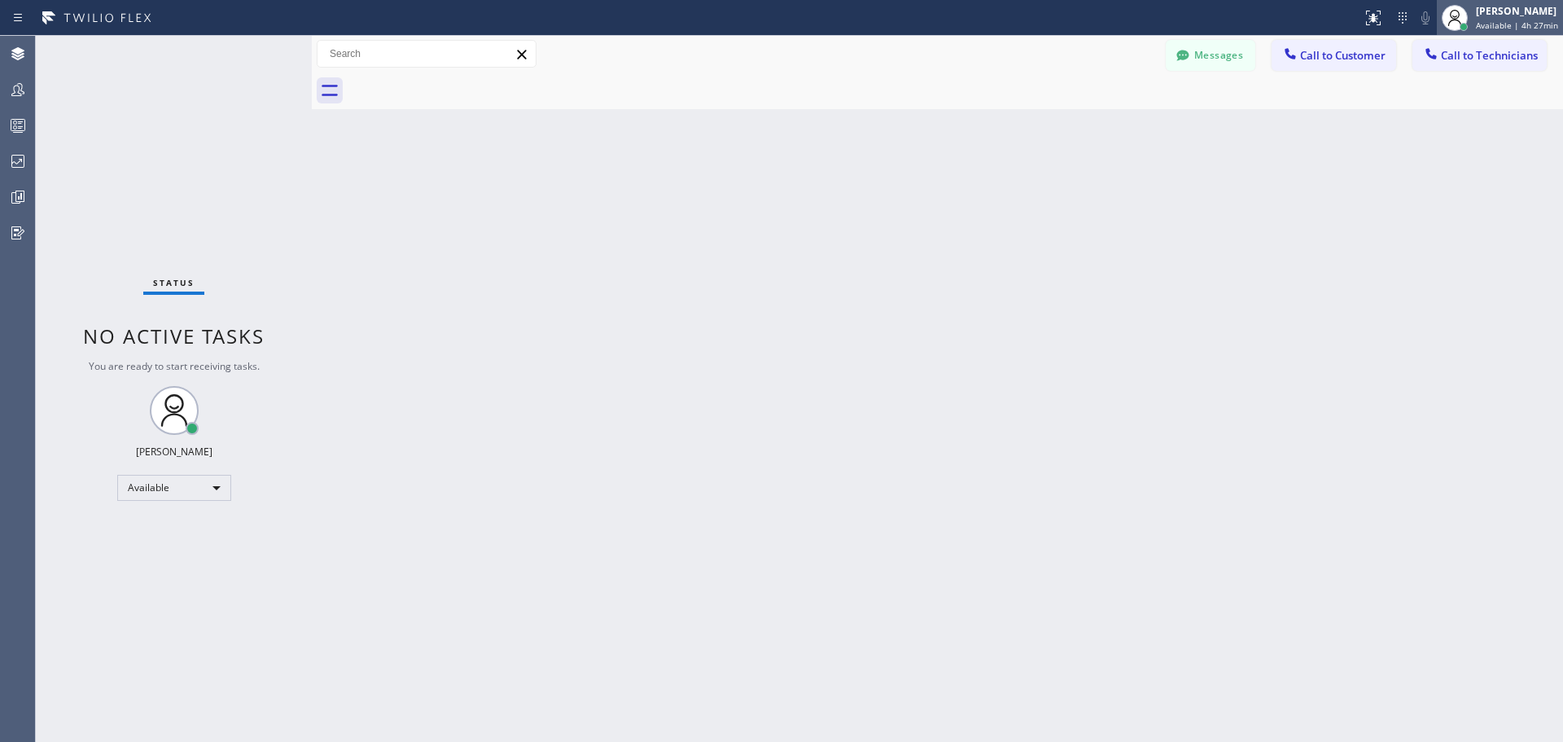
click at [1535, 7] on div "[PERSON_NAME]" at bounding box center [1517, 11] width 82 height 14
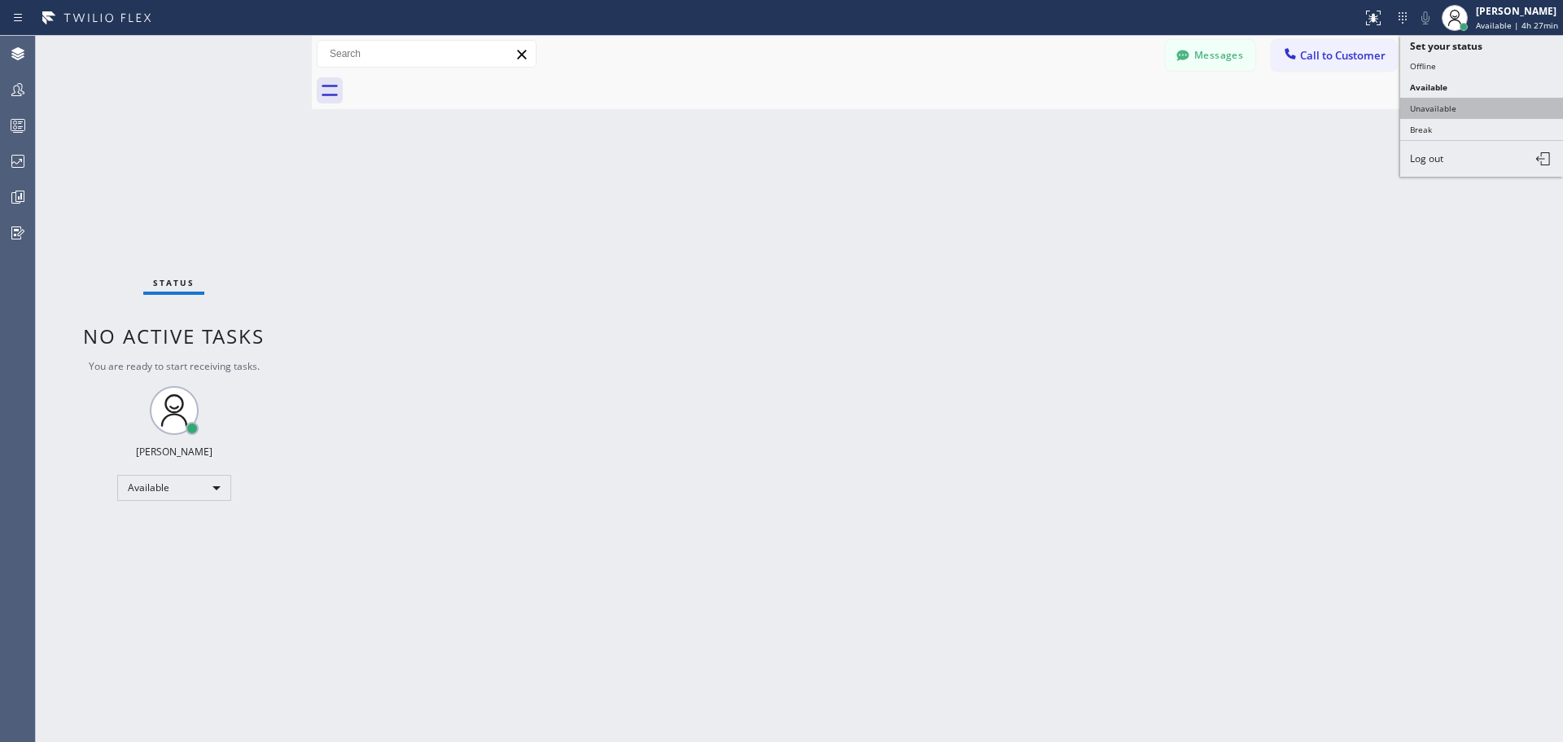
click at [1489, 104] on button "Unavailable" at bounding box center [1482, 108] width 163 height 21
